Goal: Communication & Community: Answer question/provide support

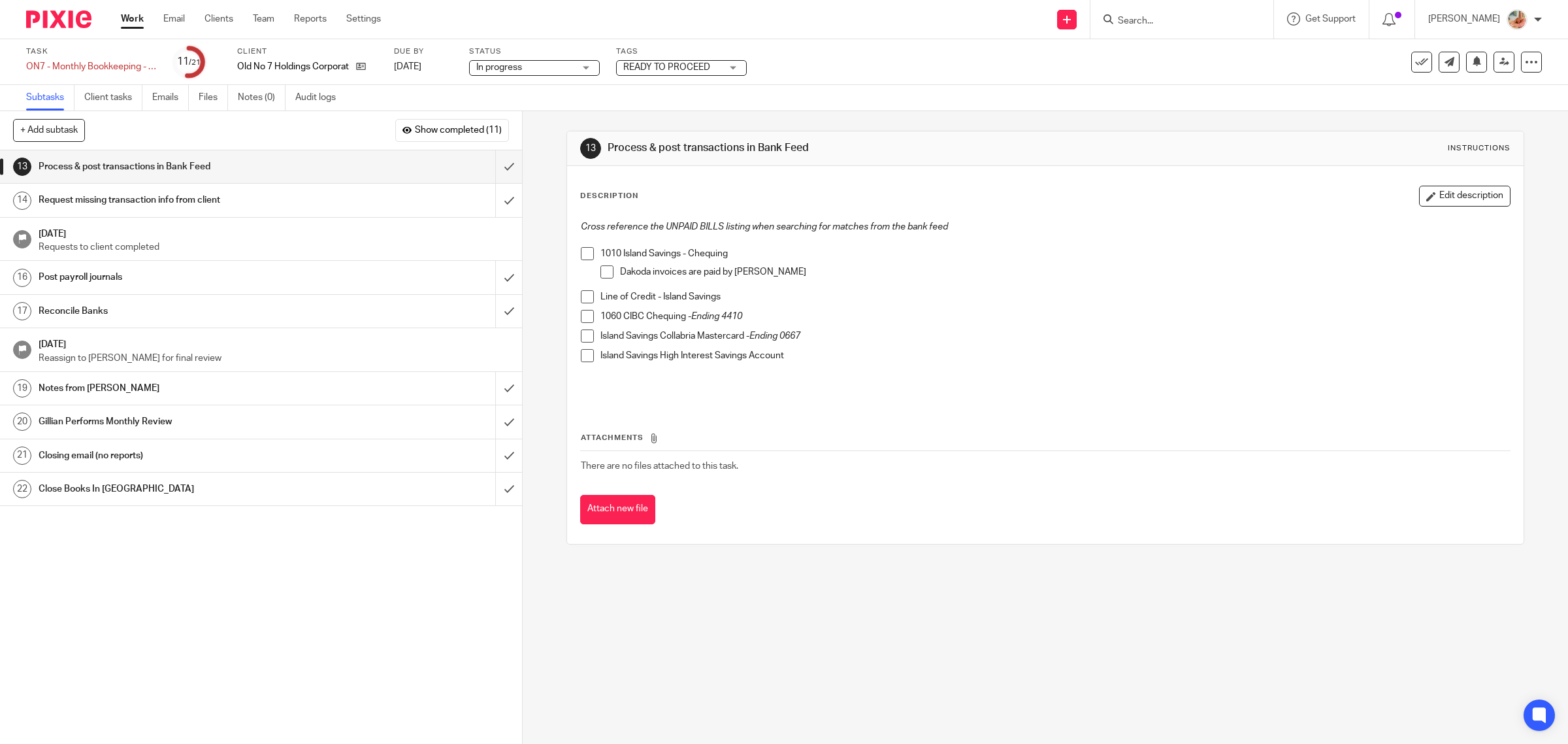
drag, startPoint x: 167, startPoint y: 203, endPoint x: 185, endPoint y: 203, distance: 18.0
click at [167, 203] on h1 "Request missing transaction info from client" at bounding box center [186, 200] width 296 height 19
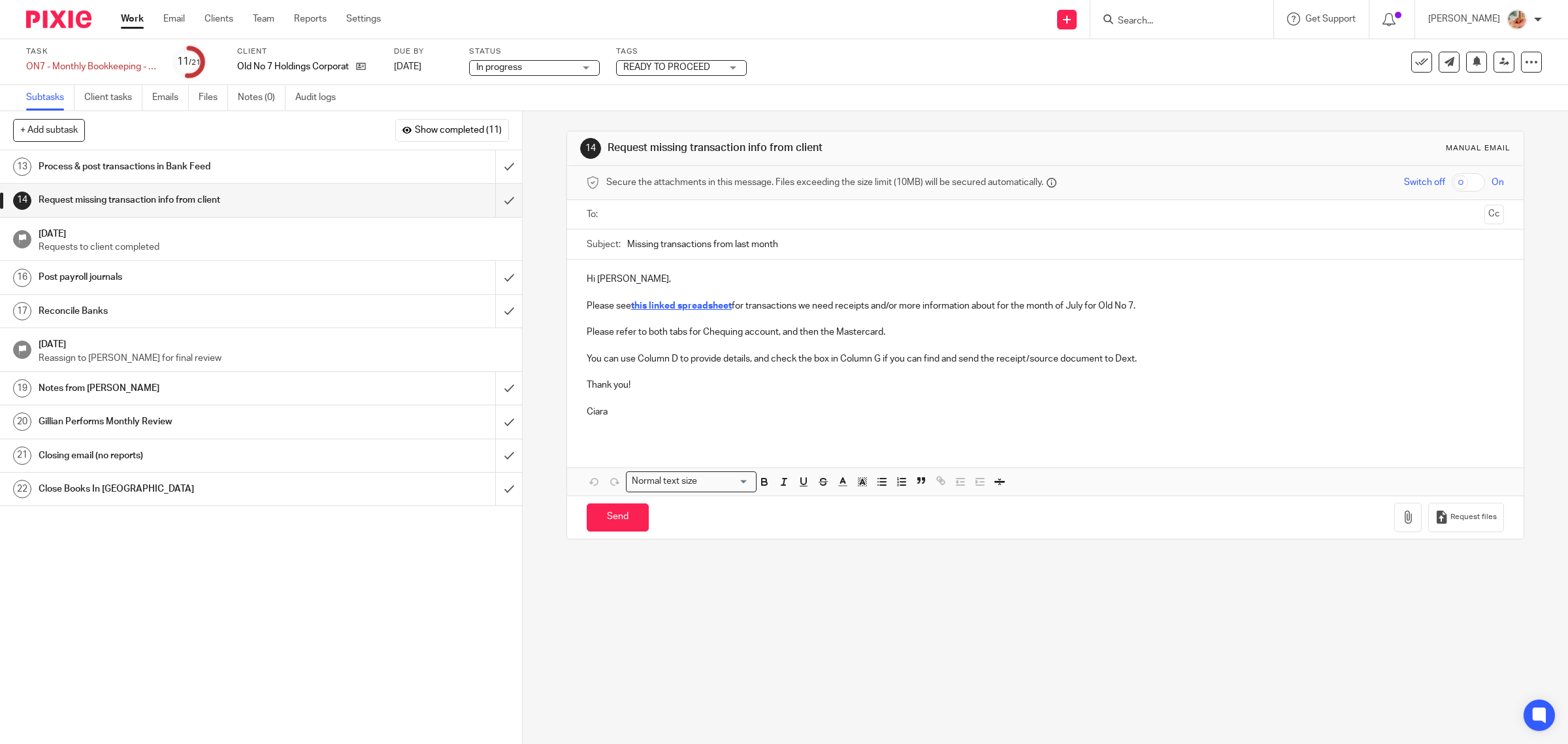
click at [689, 306] on u "this linked spreadsheet" at bounding box center [681, 306] width 101 height 9
click at [693, 306] on u "this linked spreadsheet" at bounding box center [681, 306] width 101 height 9
click at [681, 304] on u "this linked spreadsheet" at bounding box center [681, 306] width 101 height 9
click at [730, 333] on link "https://docs.google.com/spreadsheets/d/1bfzH63oMRV8KdIlo9YnOYdkUjXLdW9VCQK-_t0E…" at bounding box center [707, 331] width 94 height 13
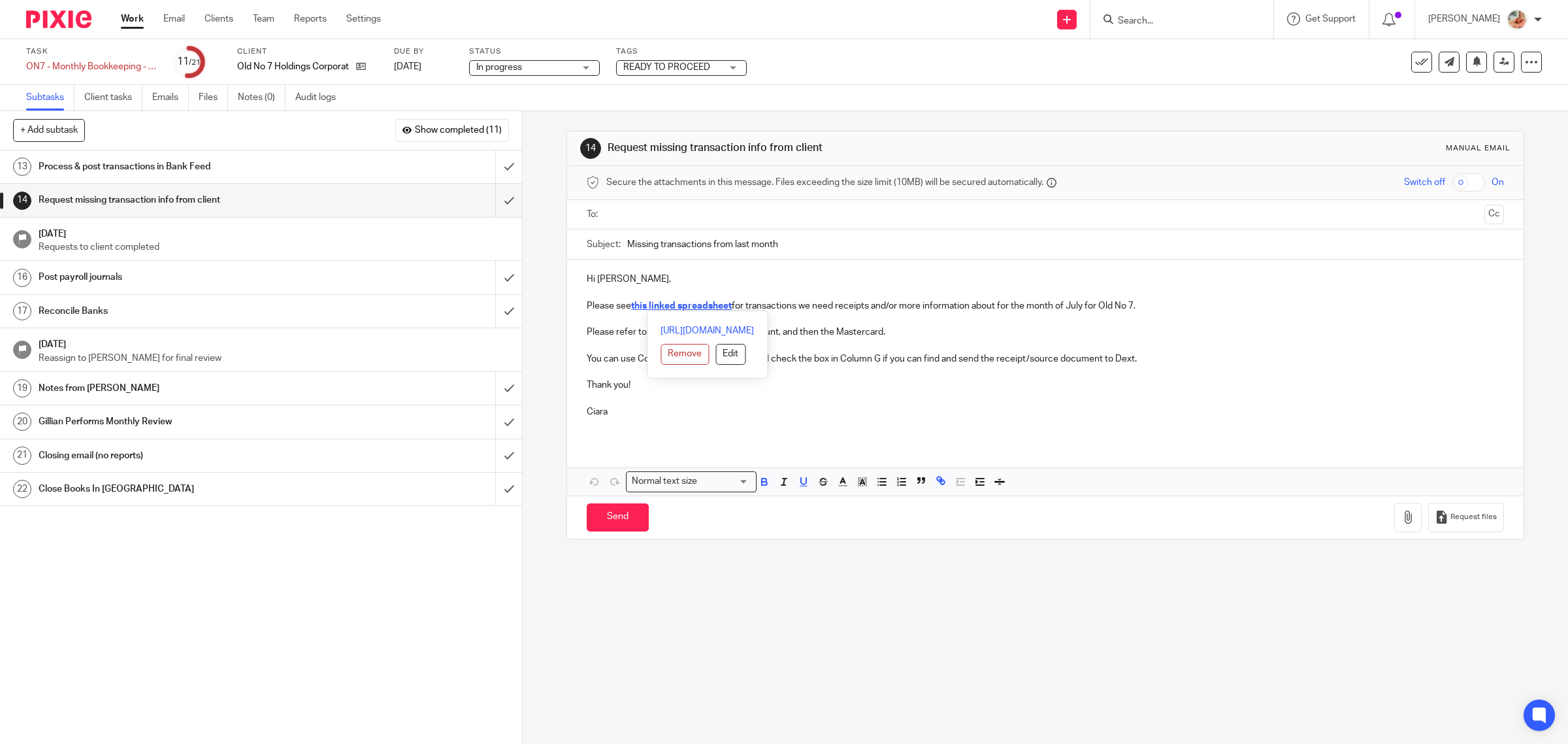
click at [1081, 340] on p at bounding box center [1046, 346] width 917 height 13
drag, startPoint x: 1068, startPoint y: 309, endPoint x: 1081, endPoint y: 307, distance: 13.2
click at [1081, 307] on p "Please see this linked spreadsheet for transactions we need receipts and/or mor…" at bounding box center [1046, 306] width 917 height 13
click at [807, 241] on input "Missing transactions from last month" at bounding box center [1066, 243] width 877 height 29
drag, startPoint x: 789, startPoint y: 246, endPoint x: 847, endPoint y: 250, distance: 58.1
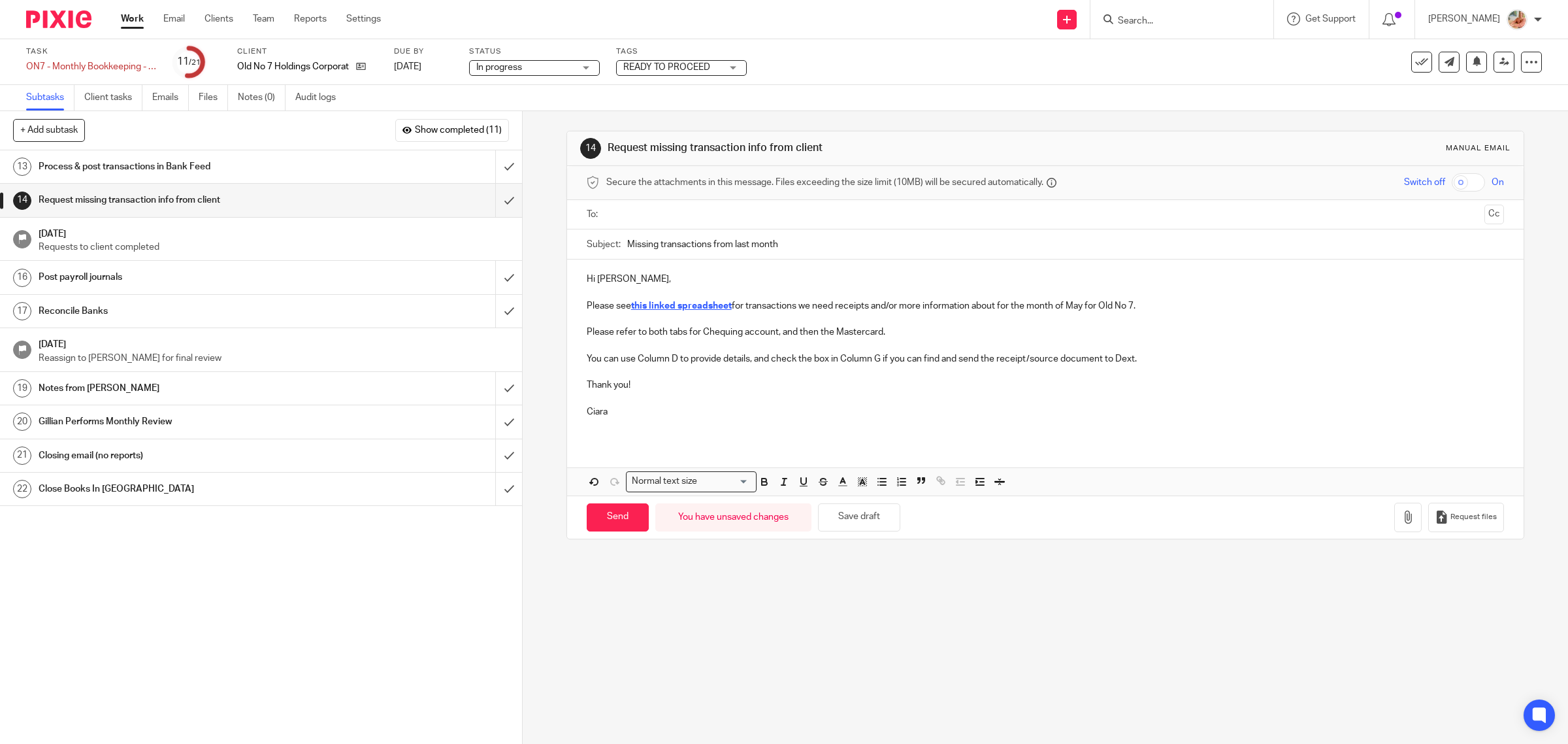
click at [847, 250] on input "Missing transactions from last month" at bounding box center [1066, 243] width 877 height 29
type input "Missing transactions - May"
click at [485, 167] on input "submit" at bounding box center [260, 167] width 522 height 33
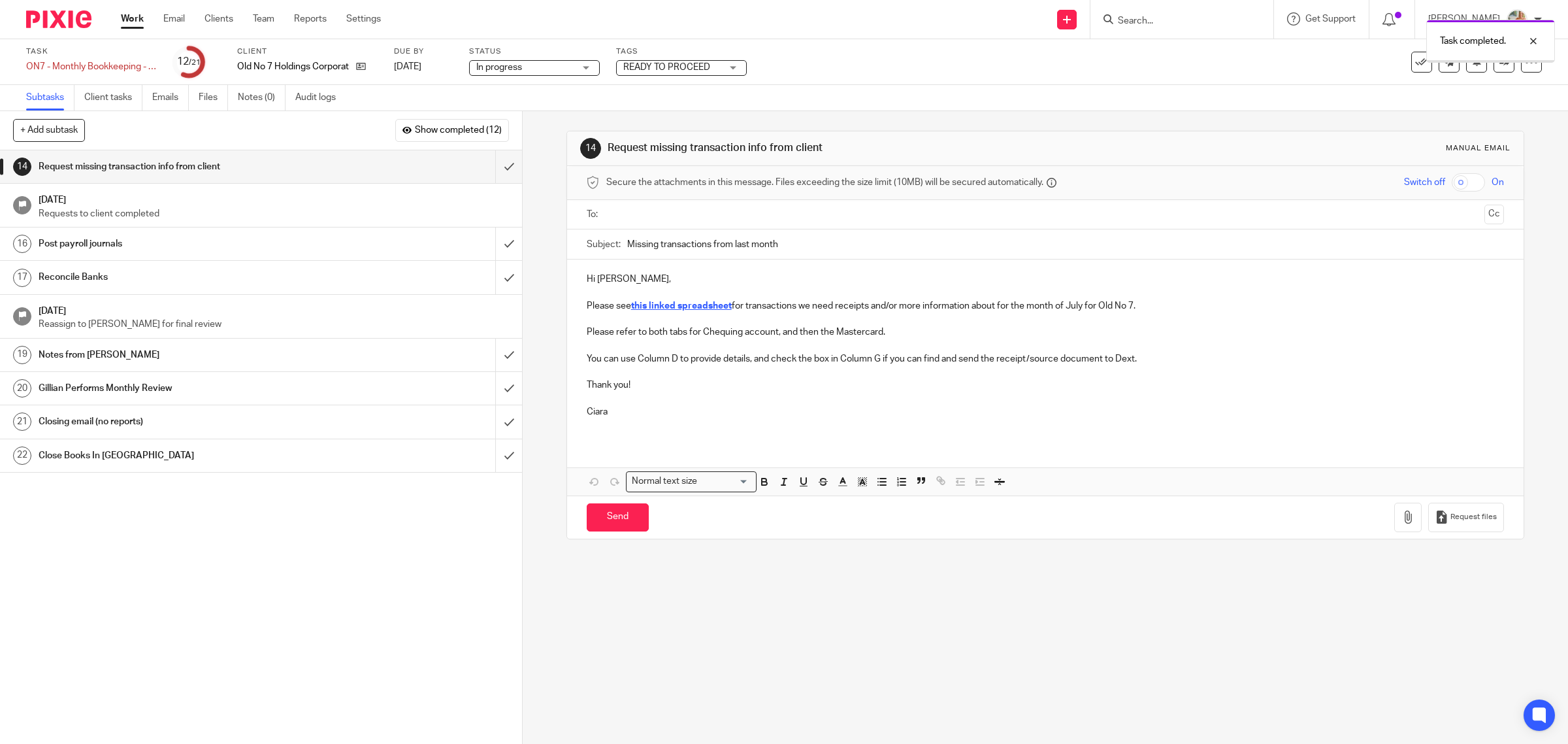
click at [203, 252] on h1 "Post payroll journals" at bounding box center [186, 243] width 296 height 19
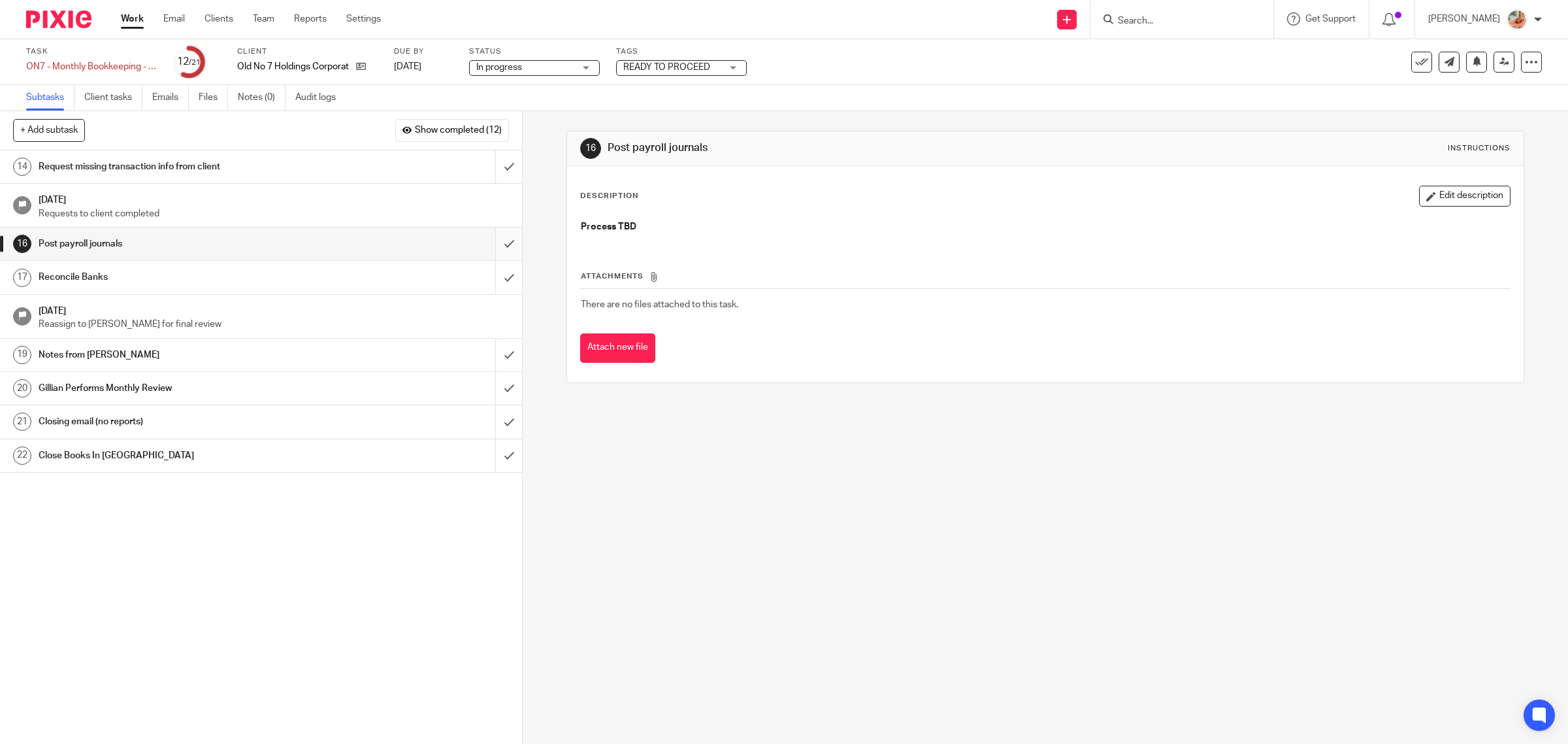
click at [490, 242] on input "submit" at bounding box center [260, 244] width 522 height 33
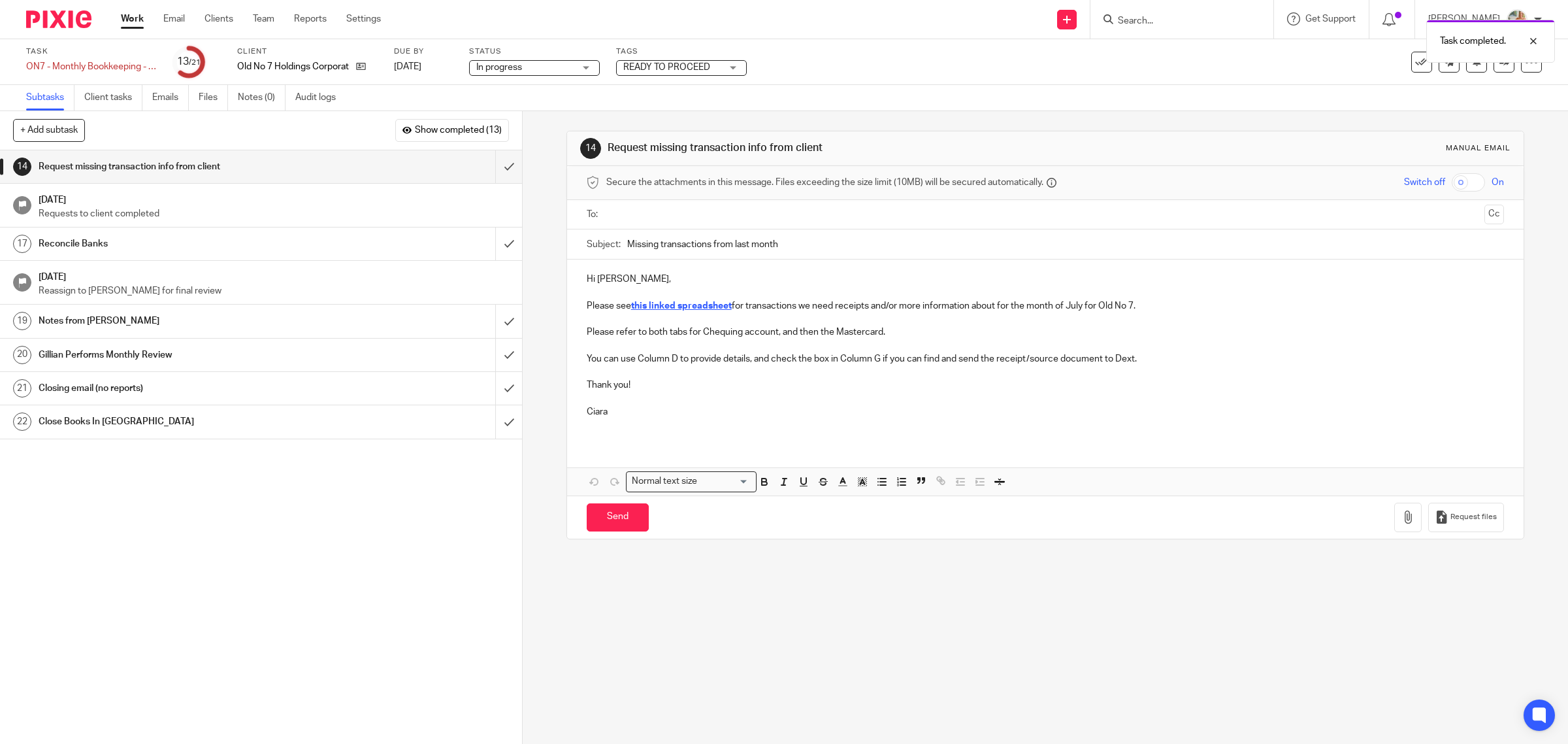
click at [712, 219] on input "text" at bounding box center [1044, 214] width 868 height 15
drag, startPoint x: 802, startPoint y: 251, endPoint x: 834, endPoint y: 255, distance: 32.2
click at [834, 255] on input "Missing transactions from last month" at bounding box center [1066, 247] width 877 height 29
type input "Missing transactions - May"
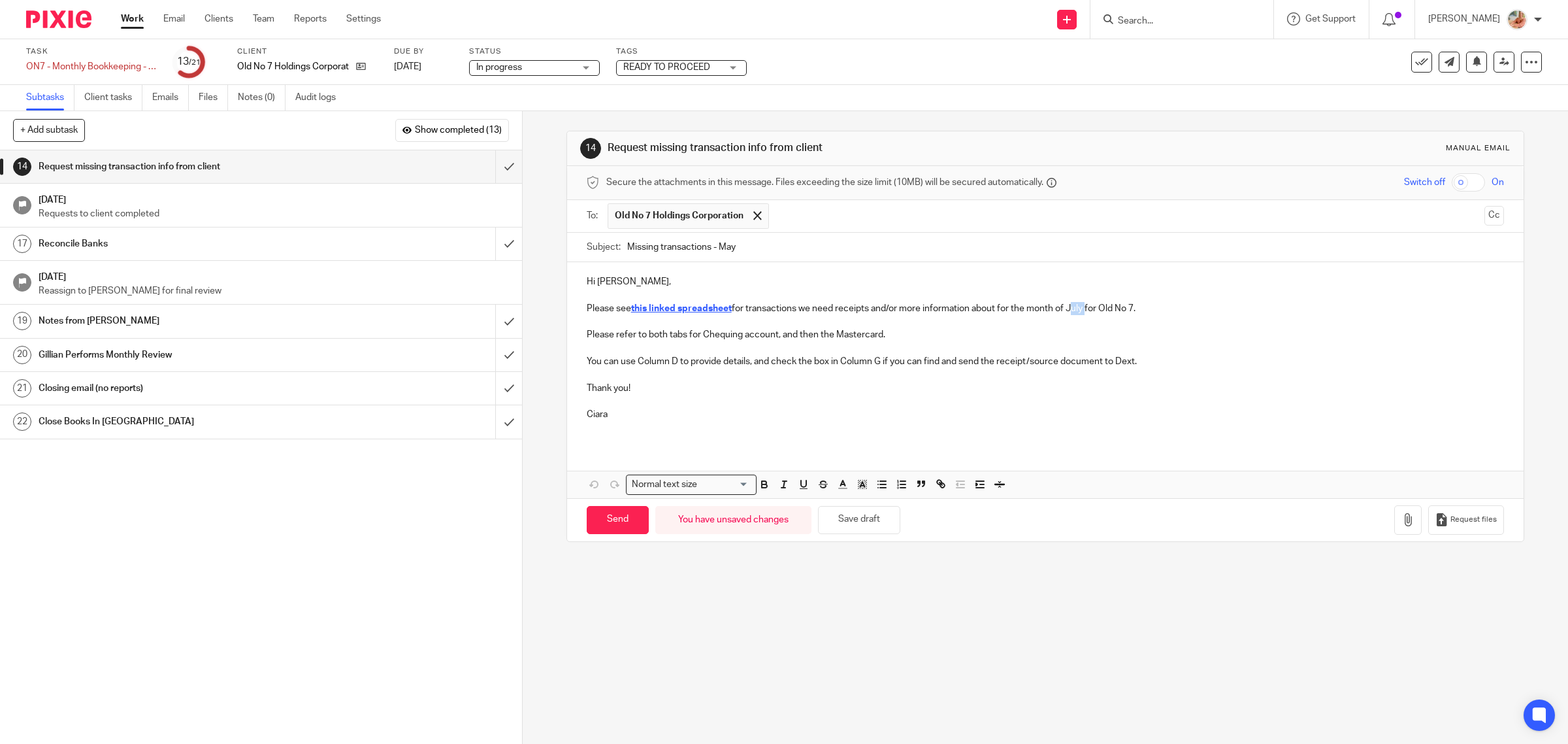
drag, startPoint x: 1066, startPoint y: 309, endPoint x: 1081, endPoint y: 311, distance: 15.1
click at [1081, 311] on p "Please see this linked spreadsheet for transactions we need receipts and/or mor…" at bounding box center [1046, 309] width 917 height 13
drag, startPoint x: 624, startPoint y: 521, endPoint x: 1441, endPoint y: 239, distance: 864.3
click at [1432, 245] on form "Secure the attachments in this message. Files exceeding the size limit (10MB) w…" at bounding box center [1045, 354] width 957 height 375
click at [1484, 218] on button "Cc" at bounding box center [1494, 216] width 19 height 19
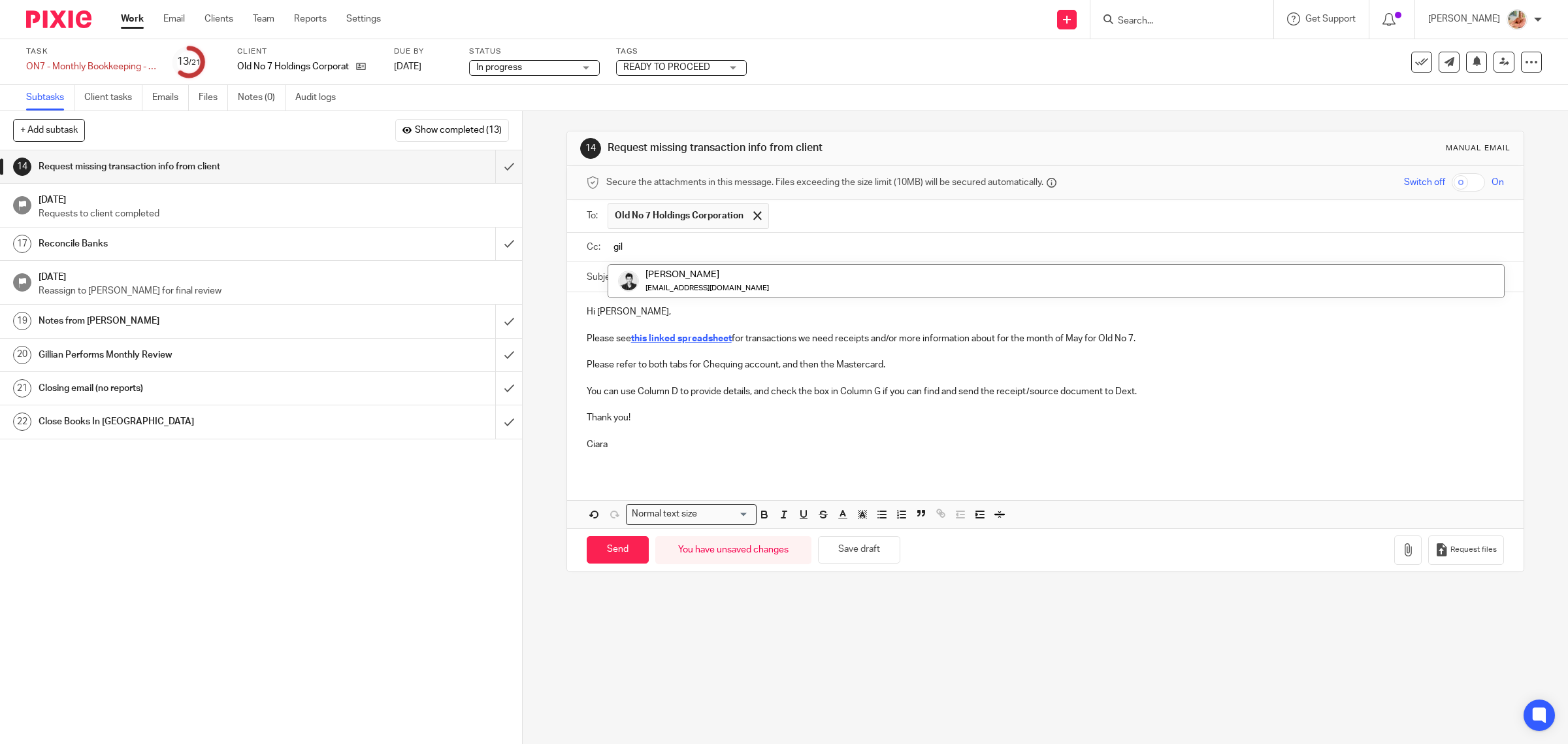
type input "gil"
click at [843, 311] on p "Hi Shawn," at bounding box center [1046, 314] width 917 height 13
click at [629, 561] on input "Send" at bounding box center [618, 552] width 62 height 28
type input "Sent"
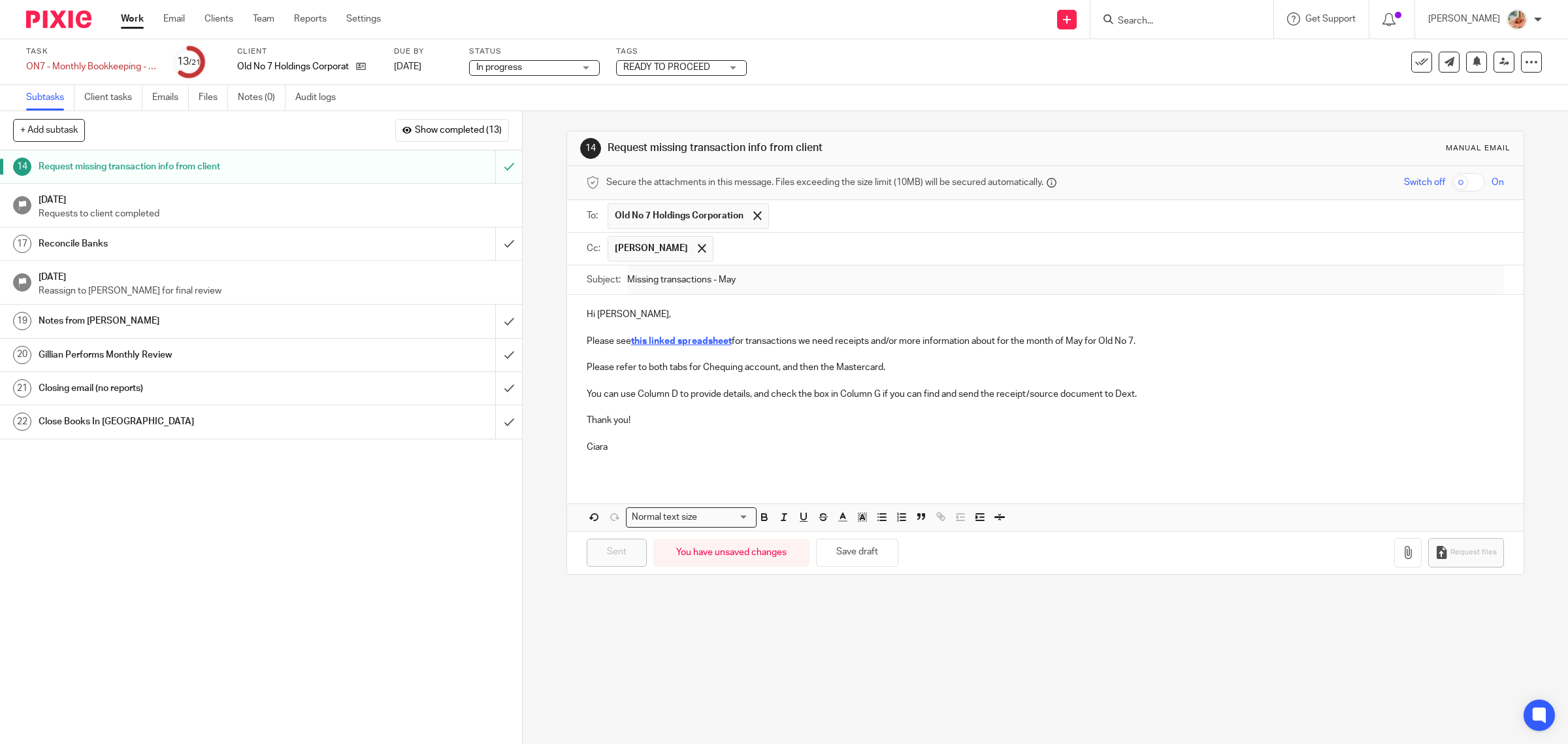
click at [190, 253] on h1 "Reconcile Banks" at bounding box center [186, 243] width 296 height 19
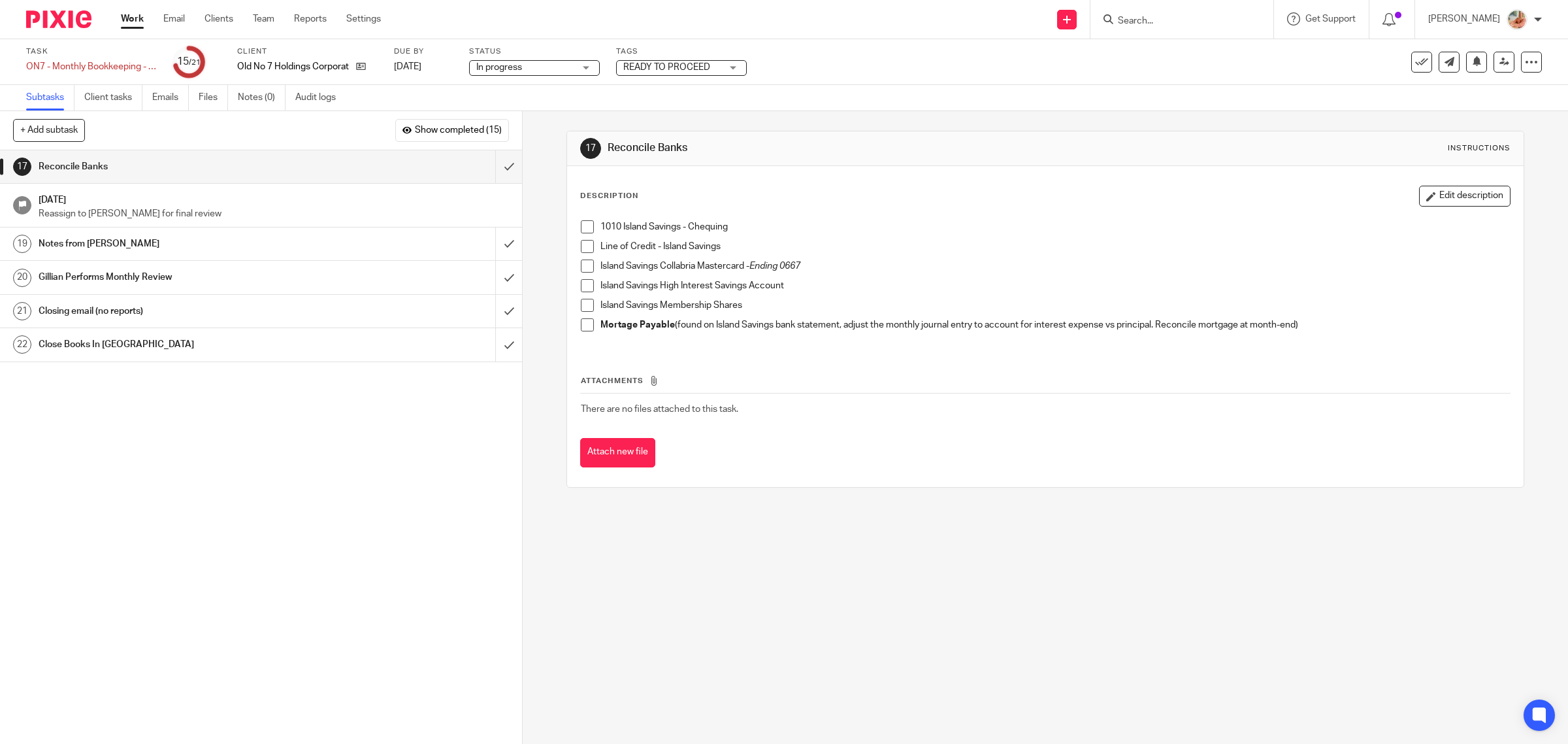
click at [583, 289] on span at bounding box center [587, 286] width 13 height 13
click at [583, 304] on span at bounding box center [587, 305] width 13 height 13
click at [582, 243] on span at bounding box center [587, 246] width 13 height 13
